Goal: Task Accomplishment & Management: Use online tool/utility

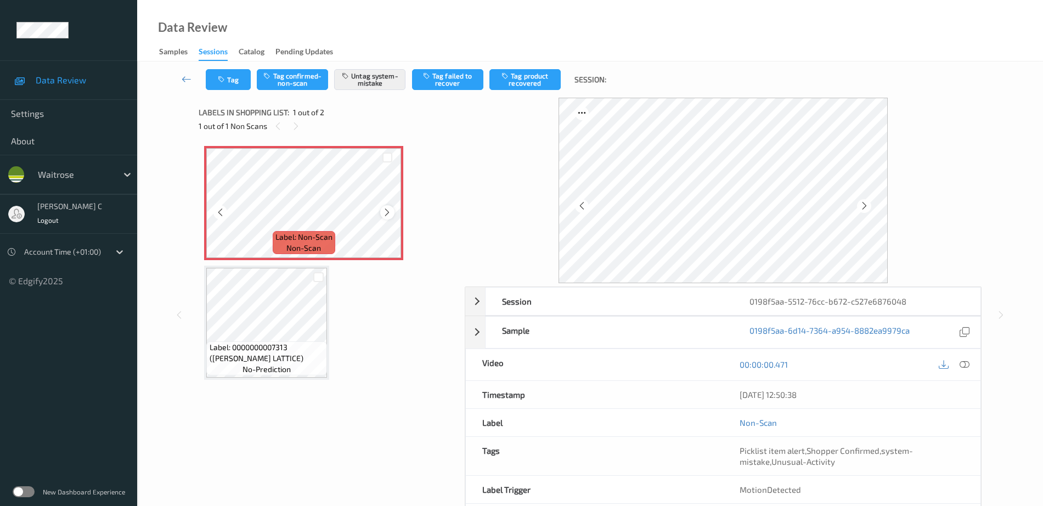
click at [387, 213] on icon at bounding box center [386, 212] width 9 height 10
click at [967, 362] on icon at bounding box center [965, 364] width 10 height 10
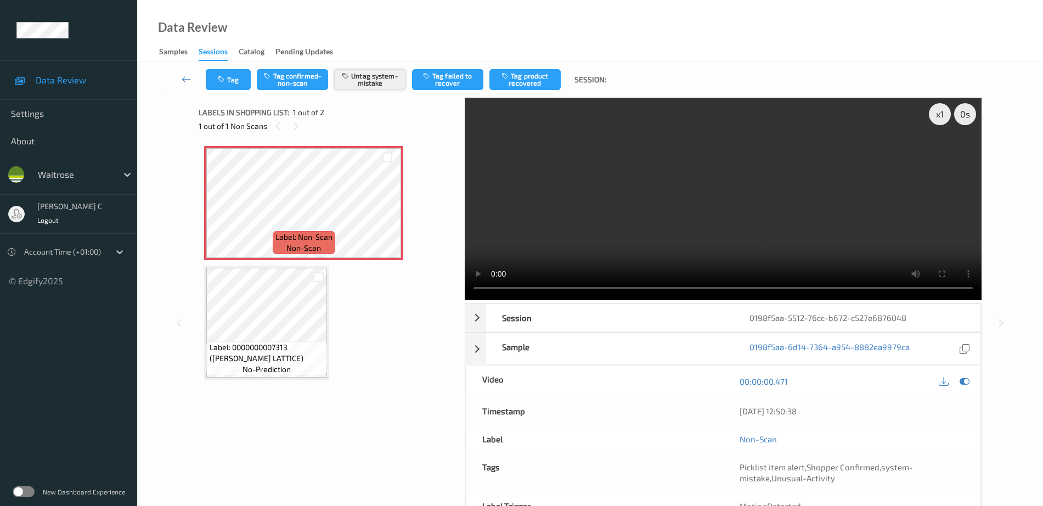
click at [376, 89] on button "Untag system-mistake" at bounding box center [369, 79] width 71 height 21
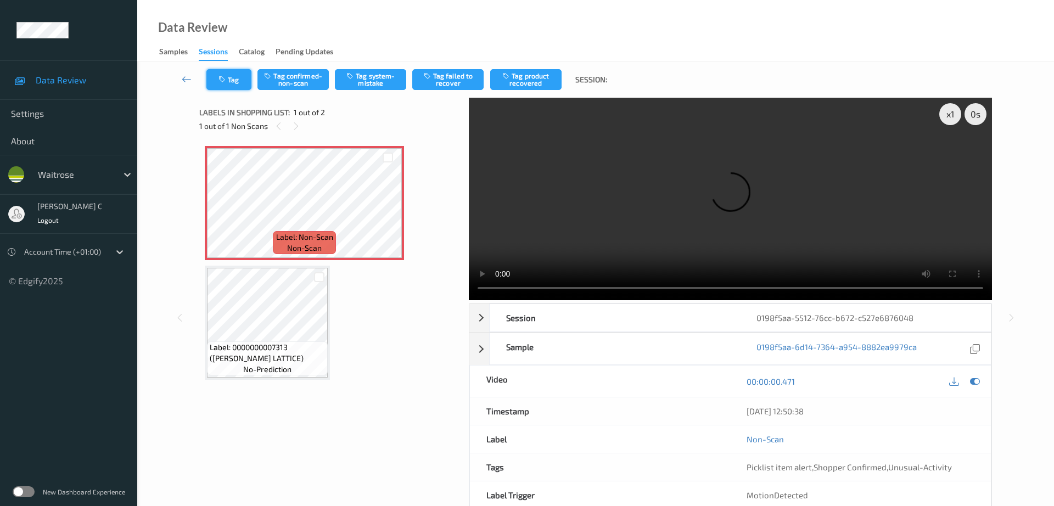
click at [229, 82] on button "Tag" at bounding box center [228, 79] width 45 height 21
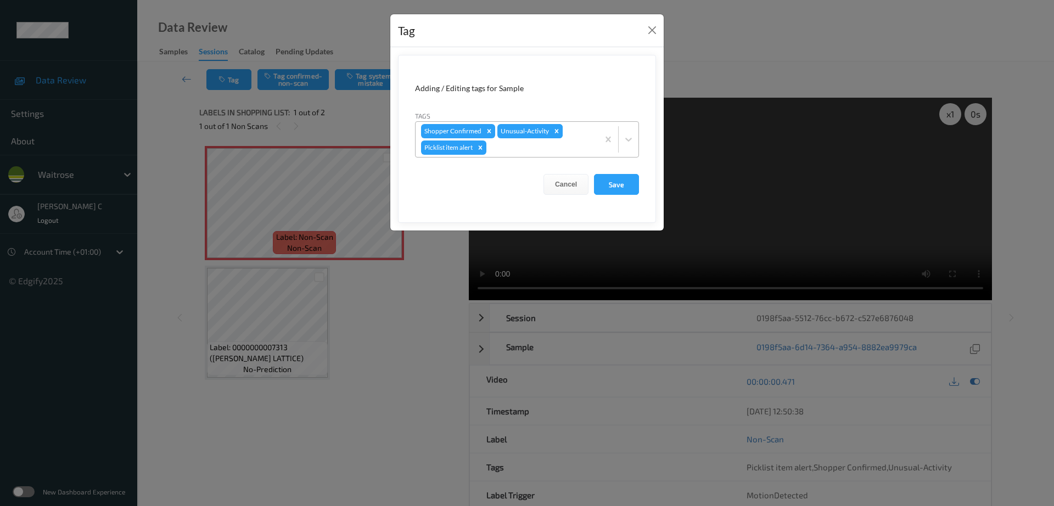
click at [555, 132] on icon "Remove Unusual-Activity" at bounding box center [557, 131] width 4 height 4
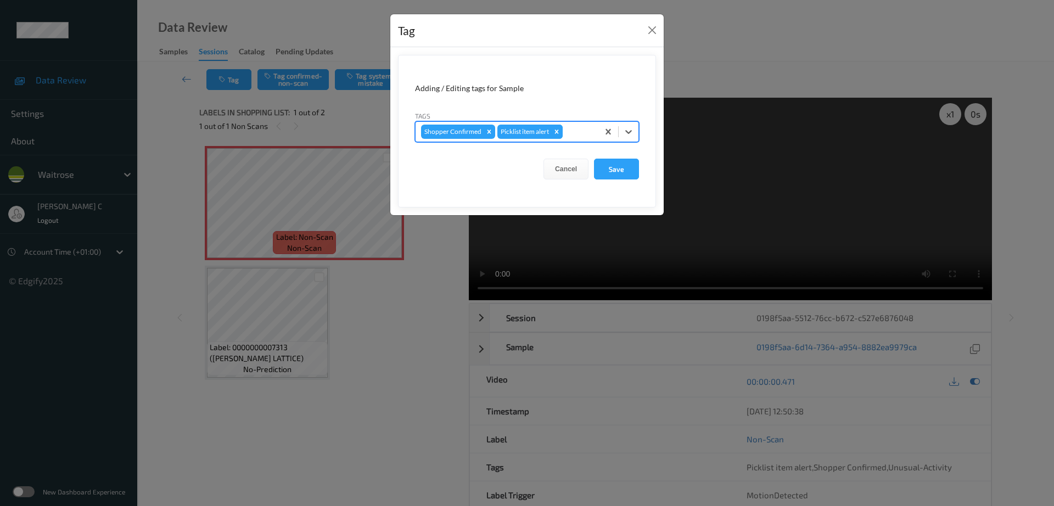
click at [559, 131] on icon "Remove Picklist item alert" at bounding box center [557, 132] width 8 height 8
click at [621, 162] on button "Save" at bounding box center [616, 169] width 45 height 21
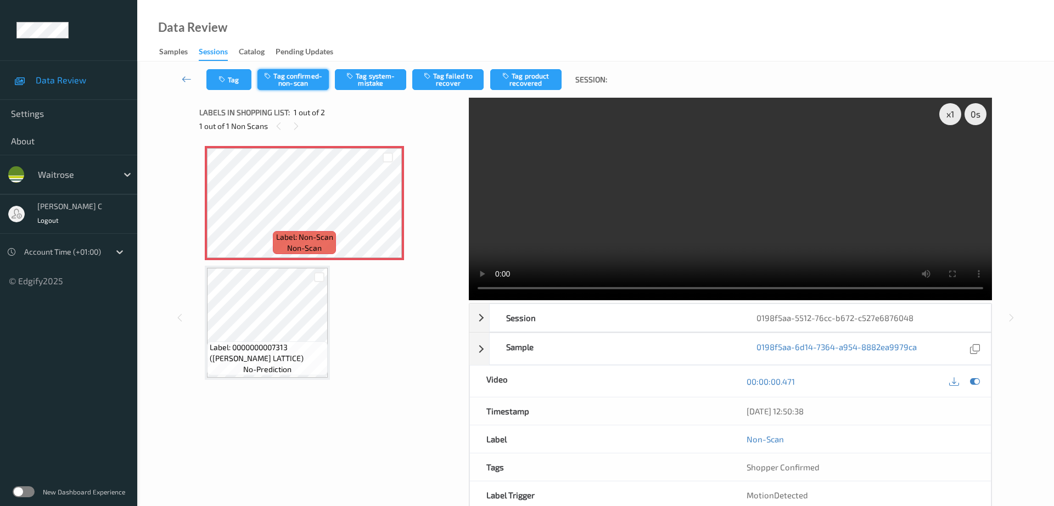
click at [282, 80] on button "Tag confirmed-non-scan" at bounding box center [292, 79] width 71 height 21
click at [548, 86] on button "Tag product recovered" at bounding box center [525, 79] width 71 height 21
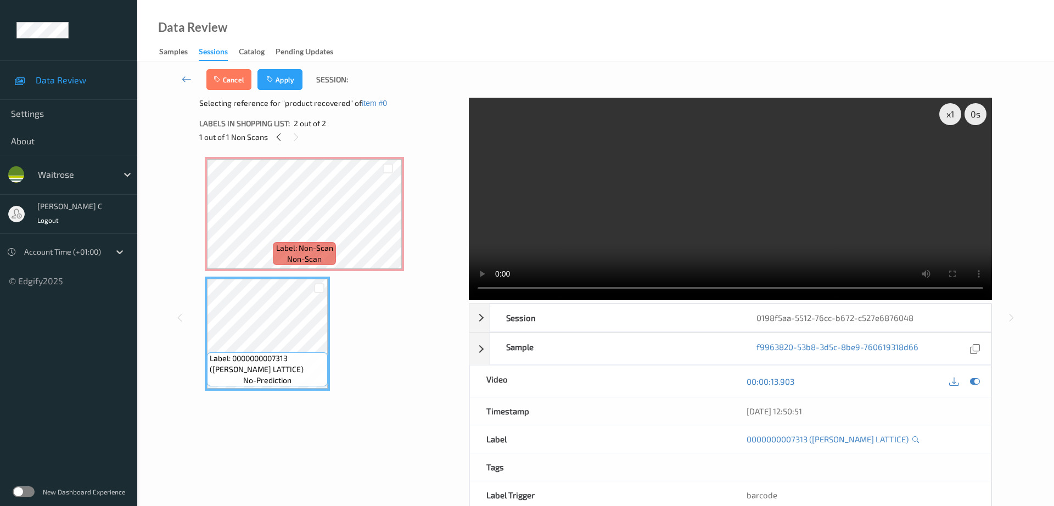
click at [278, 77] on button "Apply" at bounding box center [279, 79] width 45 height 21
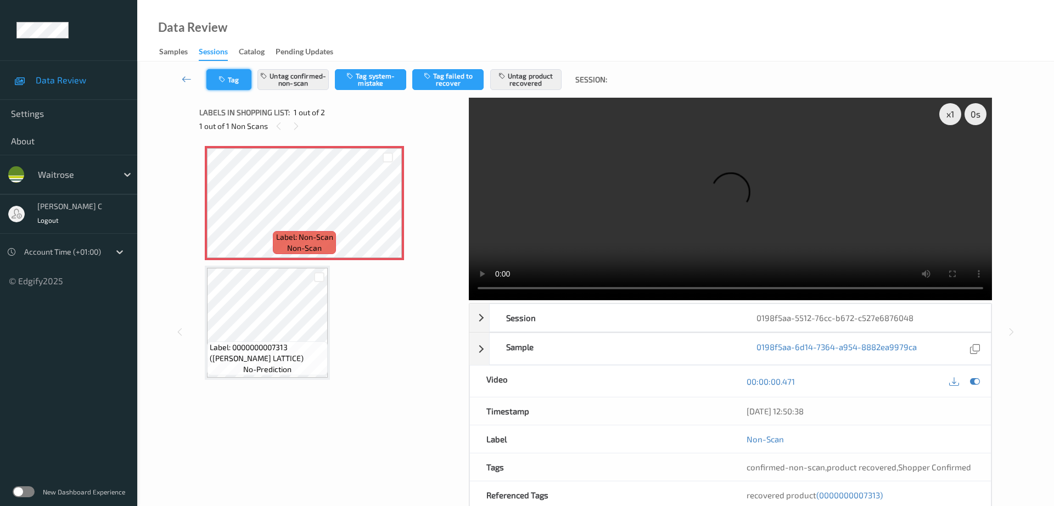
click at [234, 77] on button "Tag" at bounding box center [228, 79] width 45 height 21
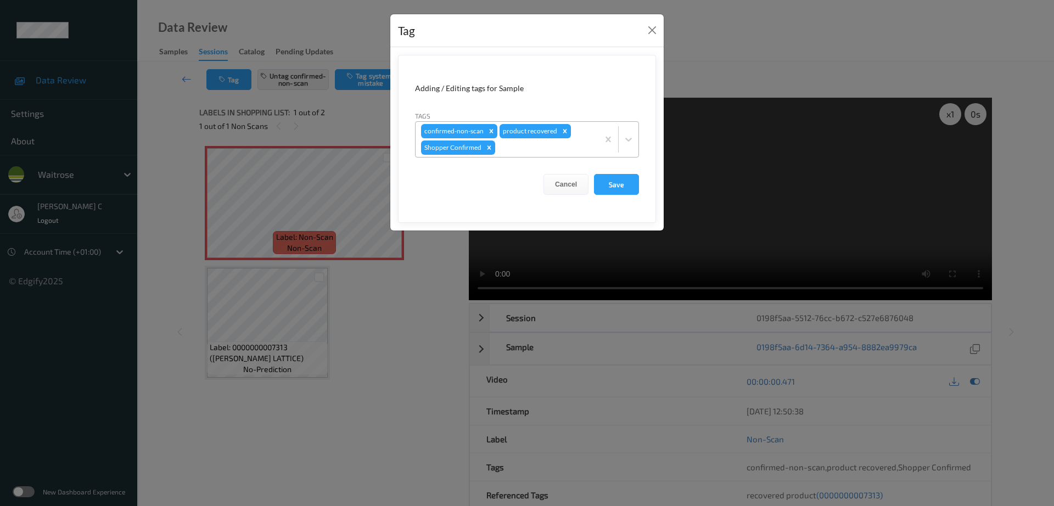
click at [539, 143] on div at bounding box center [544, 147] width 95 height 13
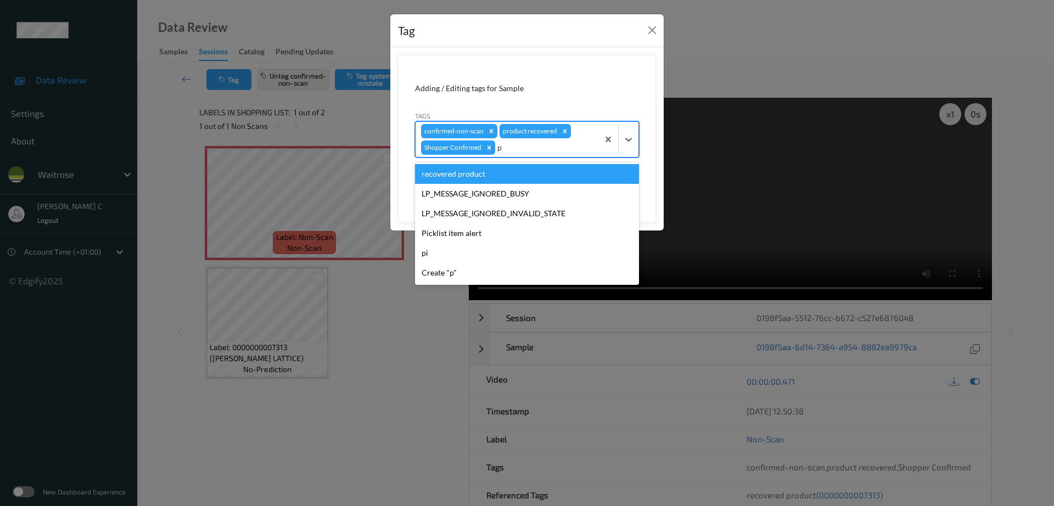
type input "pi"
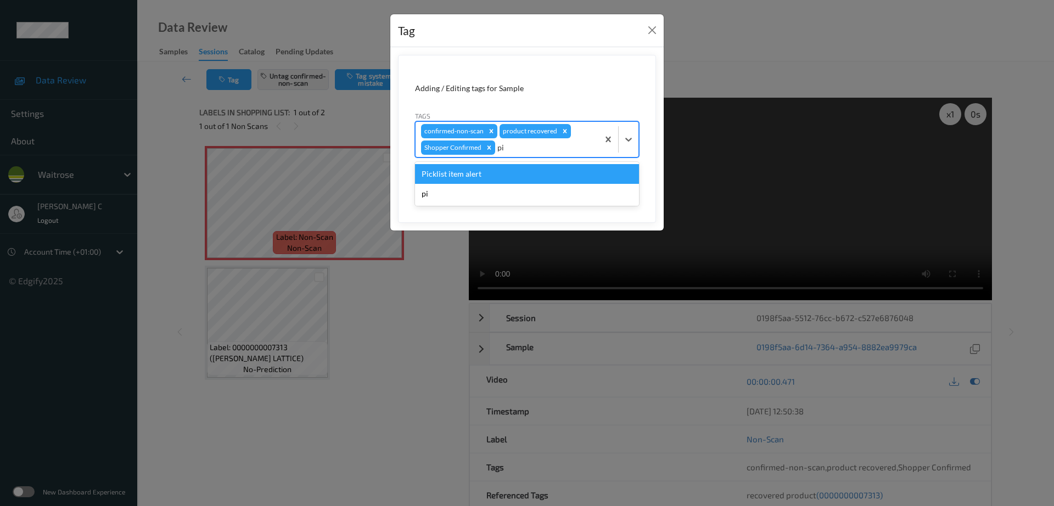
click at [540, 170] on div "Picklist item alert" at bounding box center [527, 174] width 224 height 20
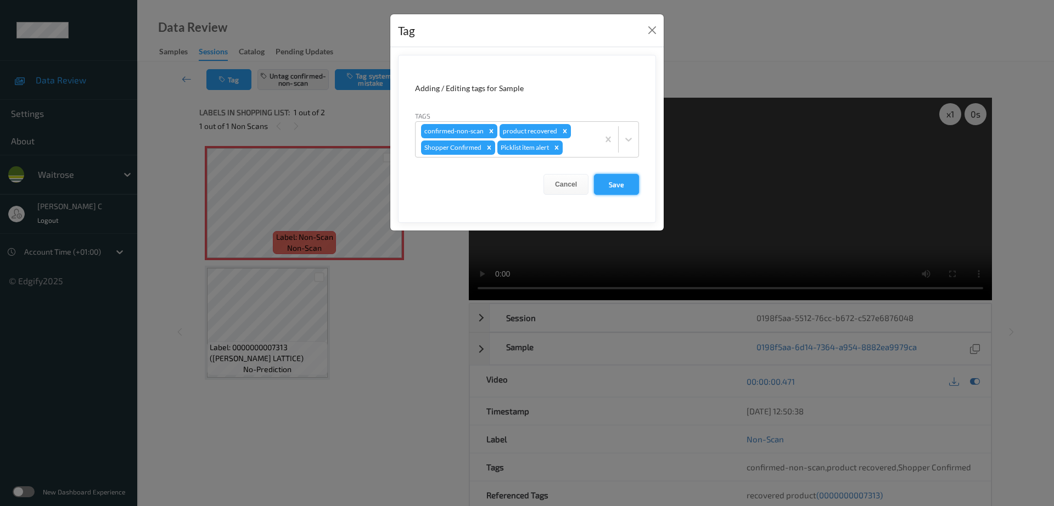
click at [629, 179] on button "Save" at bounding box center [616, 184] width 45 height 21
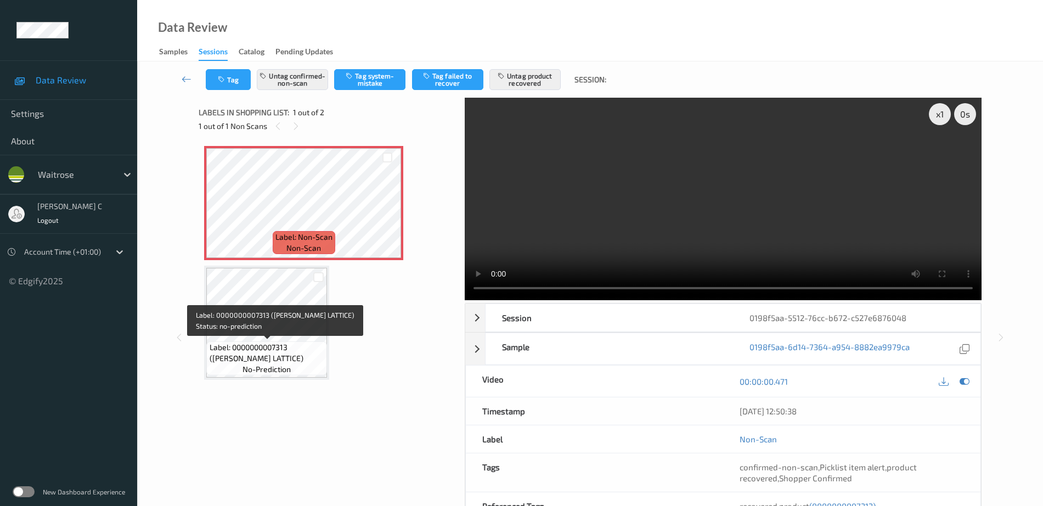
click at [272, 350] on span "Label: 0000000007313 ([PERSON_NAME] LATTICE)" at bounding box center [267, 353] width 115 height 22
